Goal: Navigation & Orientation: Find specific page/section

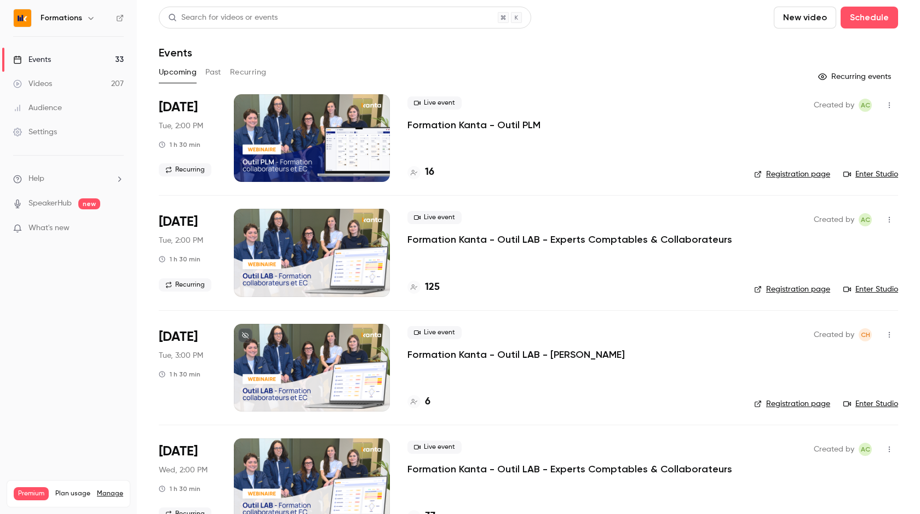
click at [84, 18] on button "button" at bounding box center [90, 17] width 13 height 13
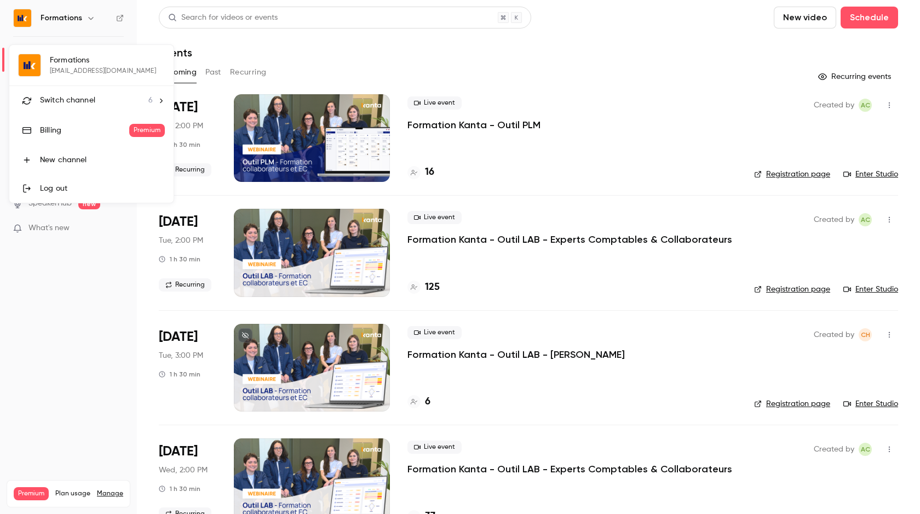
click at [109, 102] on div "Switch channel 6" at bounding box center [96, 100] width 113 height 11
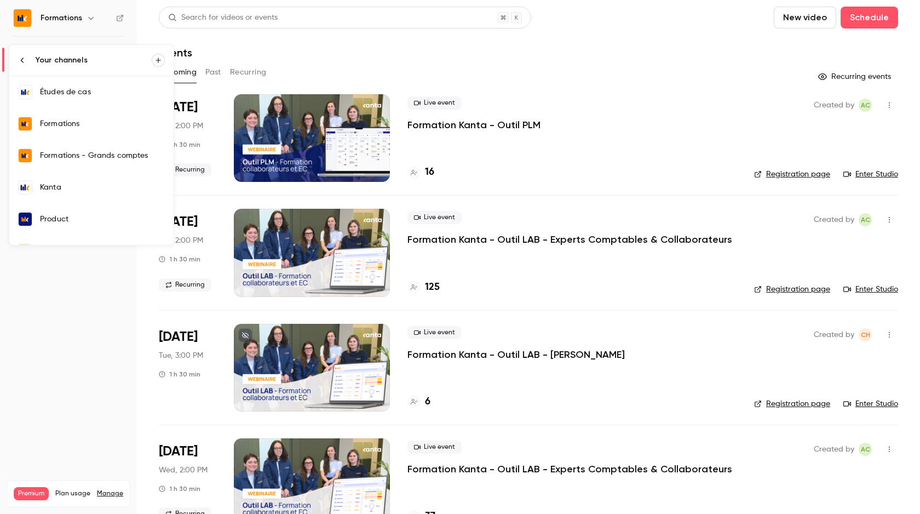
click at [103, 192] on link "Kanta" at bounding box center [91, 187] width 164 height 32
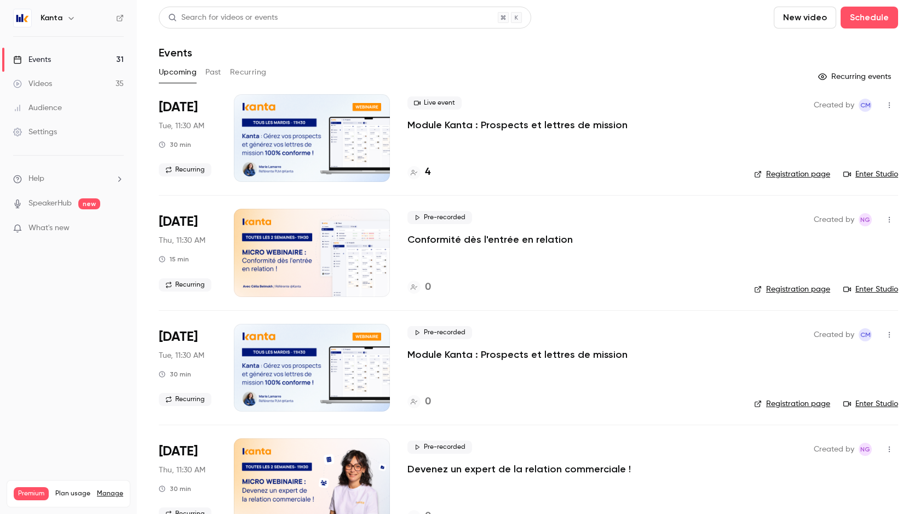
click at [342, 125] on div at bounding box center [312, 138] width 156 height 88
click at [882, 175] on link "Enter Studio" at bounding box center [870, 174] width 55 height 11
click at [64, 13] on div "Kanta" at bounding box center [74, 17] width 67 height 13
click at [70, 22] on icon "button" at bounding box center [71, 18] width 9 height 9
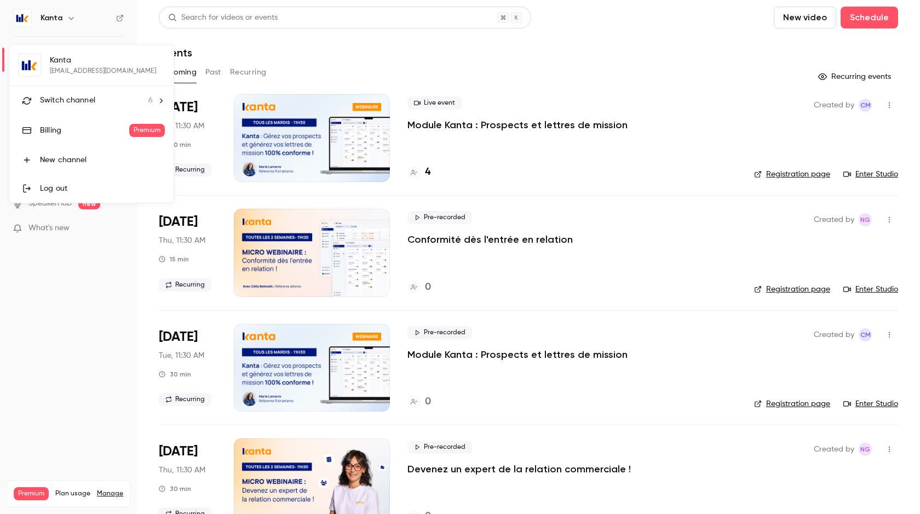
click at [89, 106] on span "Switch channel" at bounding box center [67, 100] width 55 height 11
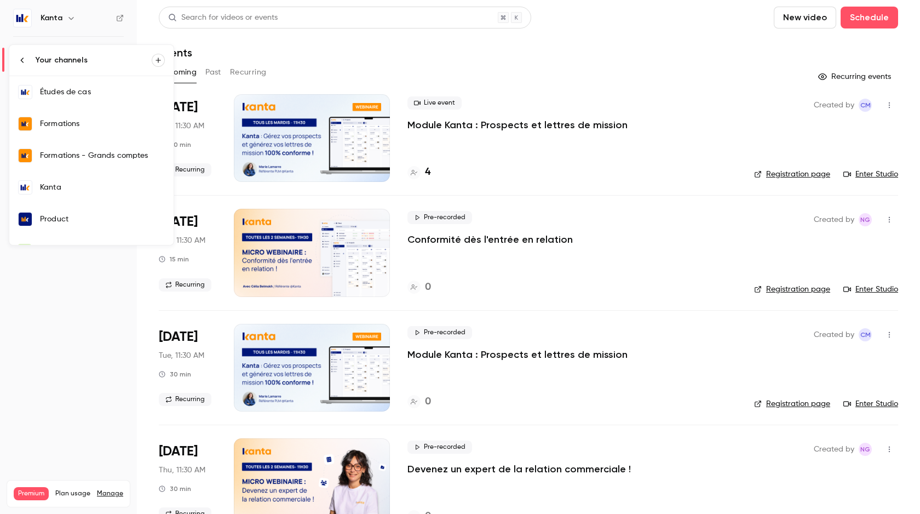
click at [93, 127] on div "Formations" at bounding box center [102, 123] width 125 height 11
